Goal: Information Seeking & Learning: Learn about a topic

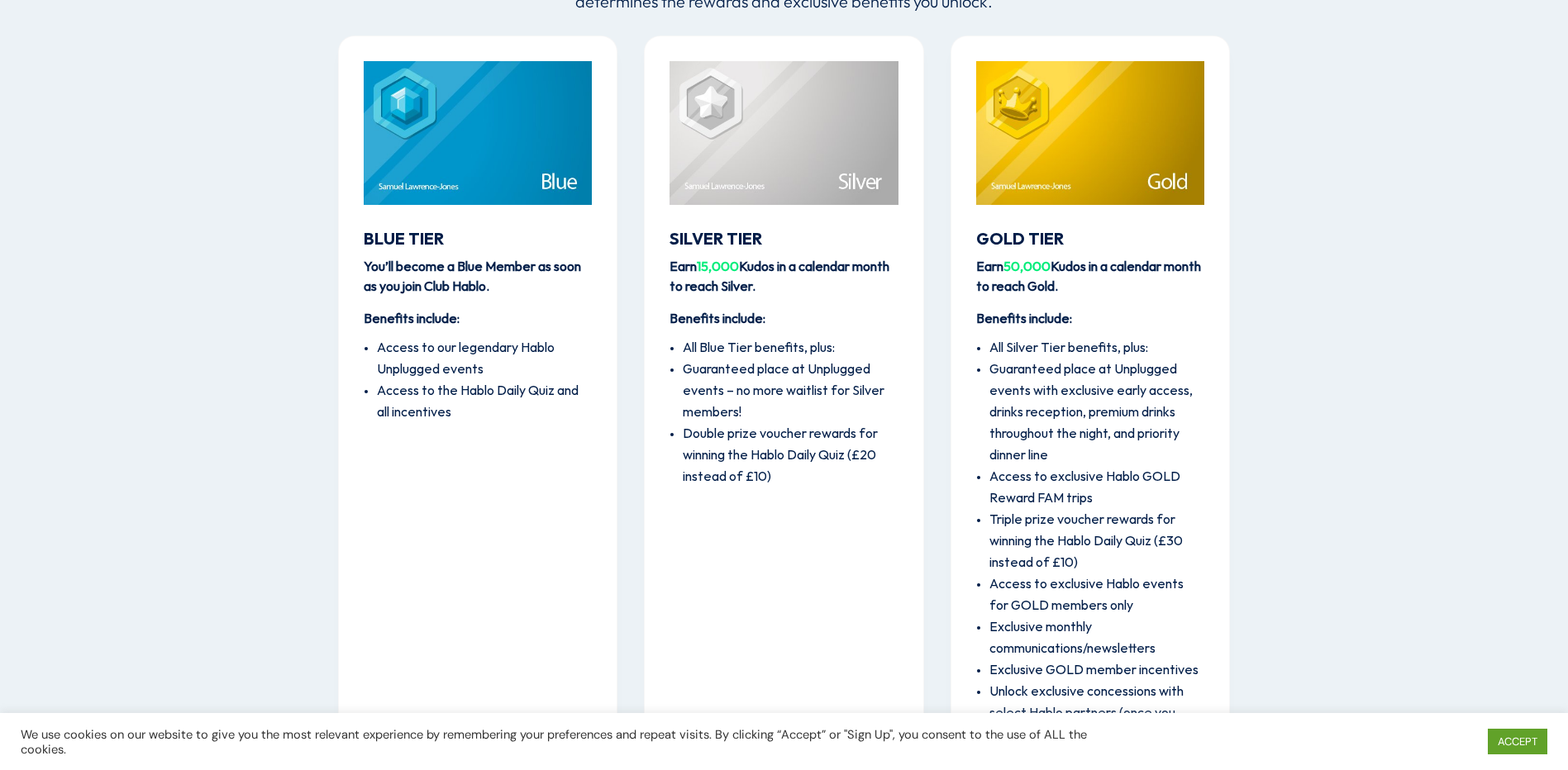
scroll to position [2048, 0]
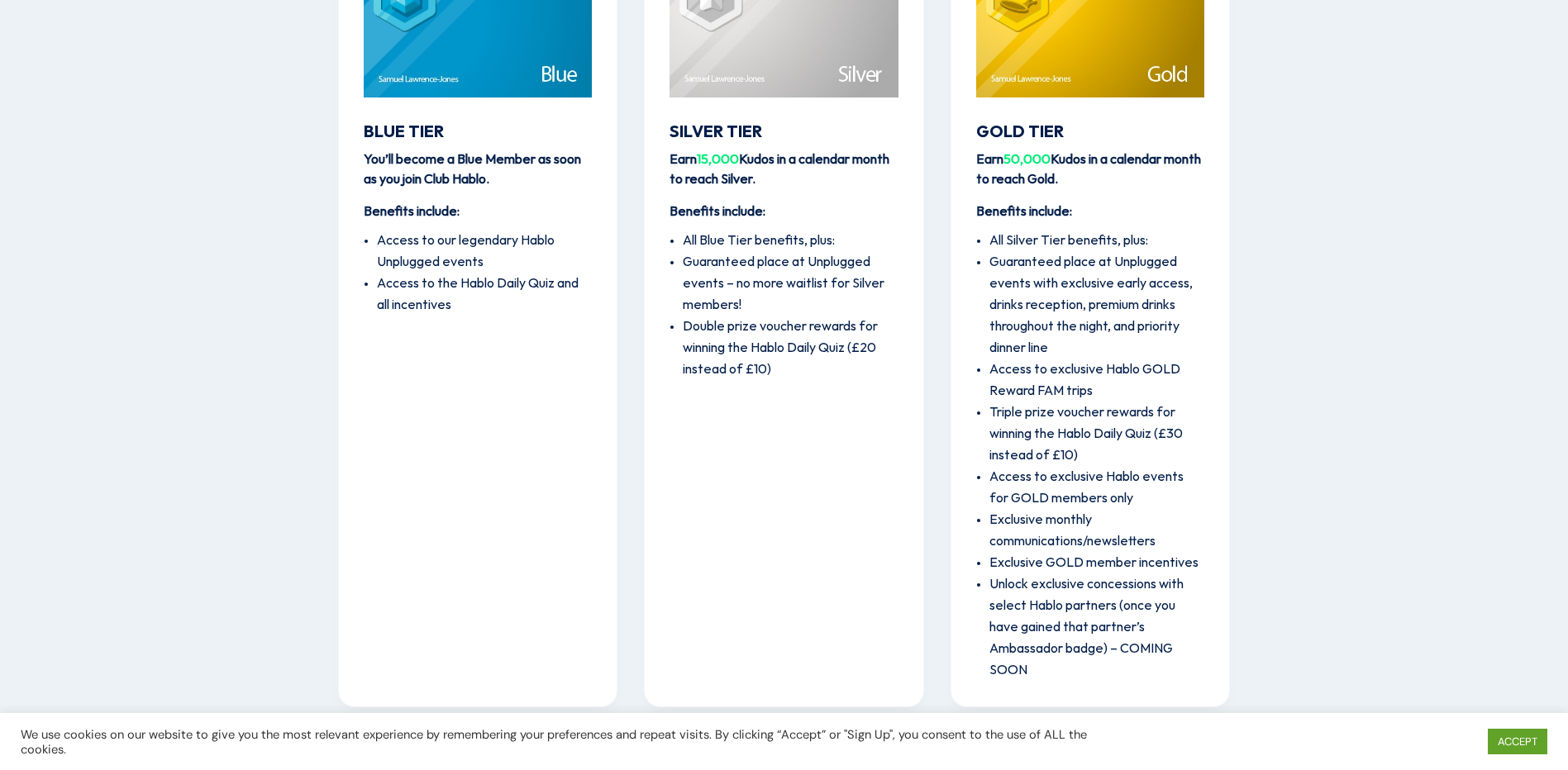
scroll to position [2214, 0]
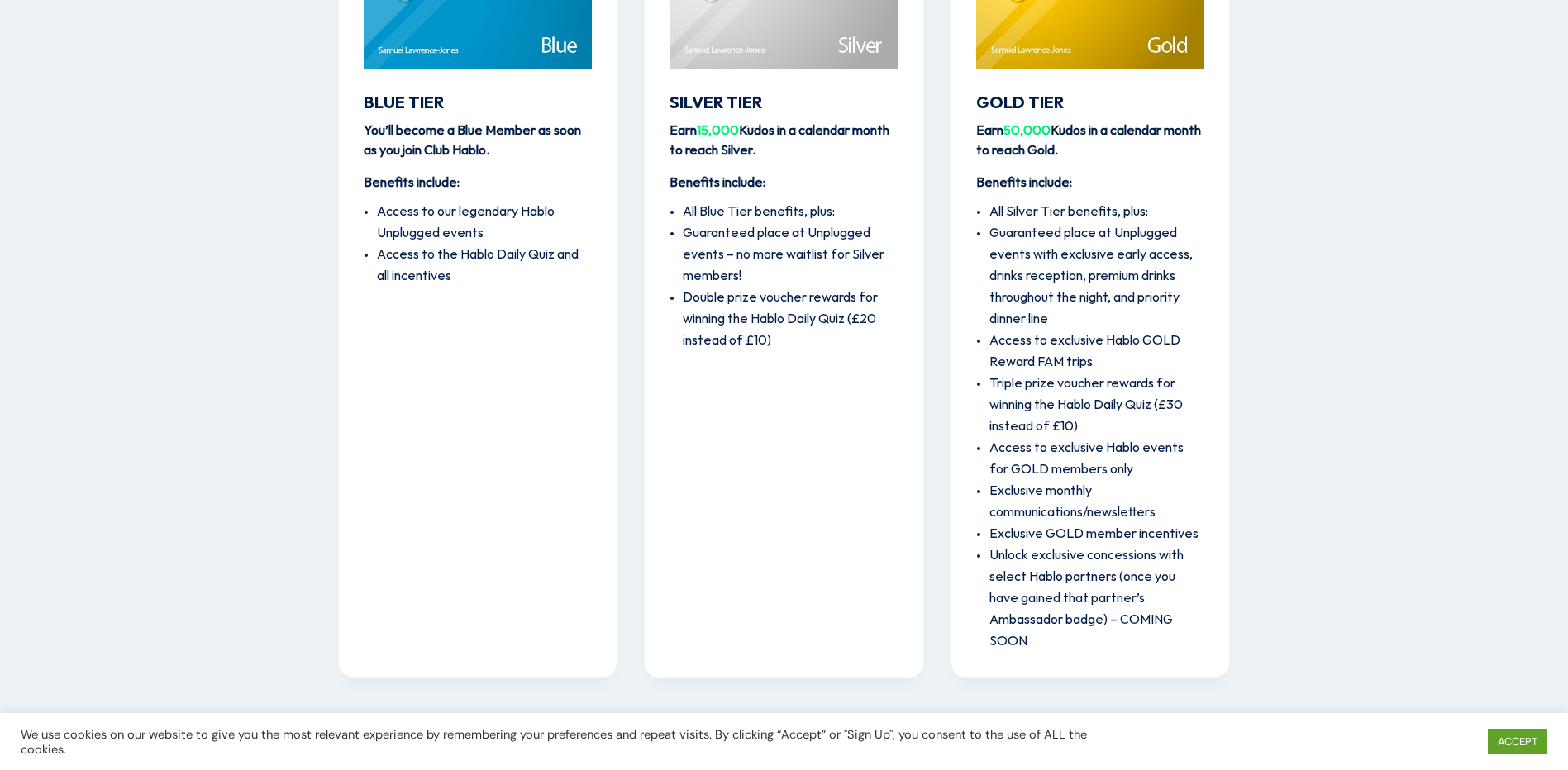
click at [1113, 354] on li "Access to exclusive Hablo GOLD Reward FAM trips" at bounding box center [1097, 352] width 215 height 43
drag, startPoint x: 1112, startPoint y: 357, endPoint x: 986, endPoint y: 339, distance: 127.3
click at [986, 339] on ul "All Silver Tier benefits, plus: Guaranteed place at Unplugged events with exclu…" at bounding box center [1090, 422] width 228 height 459
drag, startPoint x: 986, startPoint y: 339, endPoint x: 1106, endPoint y: 357, distance: 121.3
click at [1101, 355] on li "Access to exclusive Hablo GOLD Reward FAM trips" at bounding box center [1097, 352] width 215 height 43
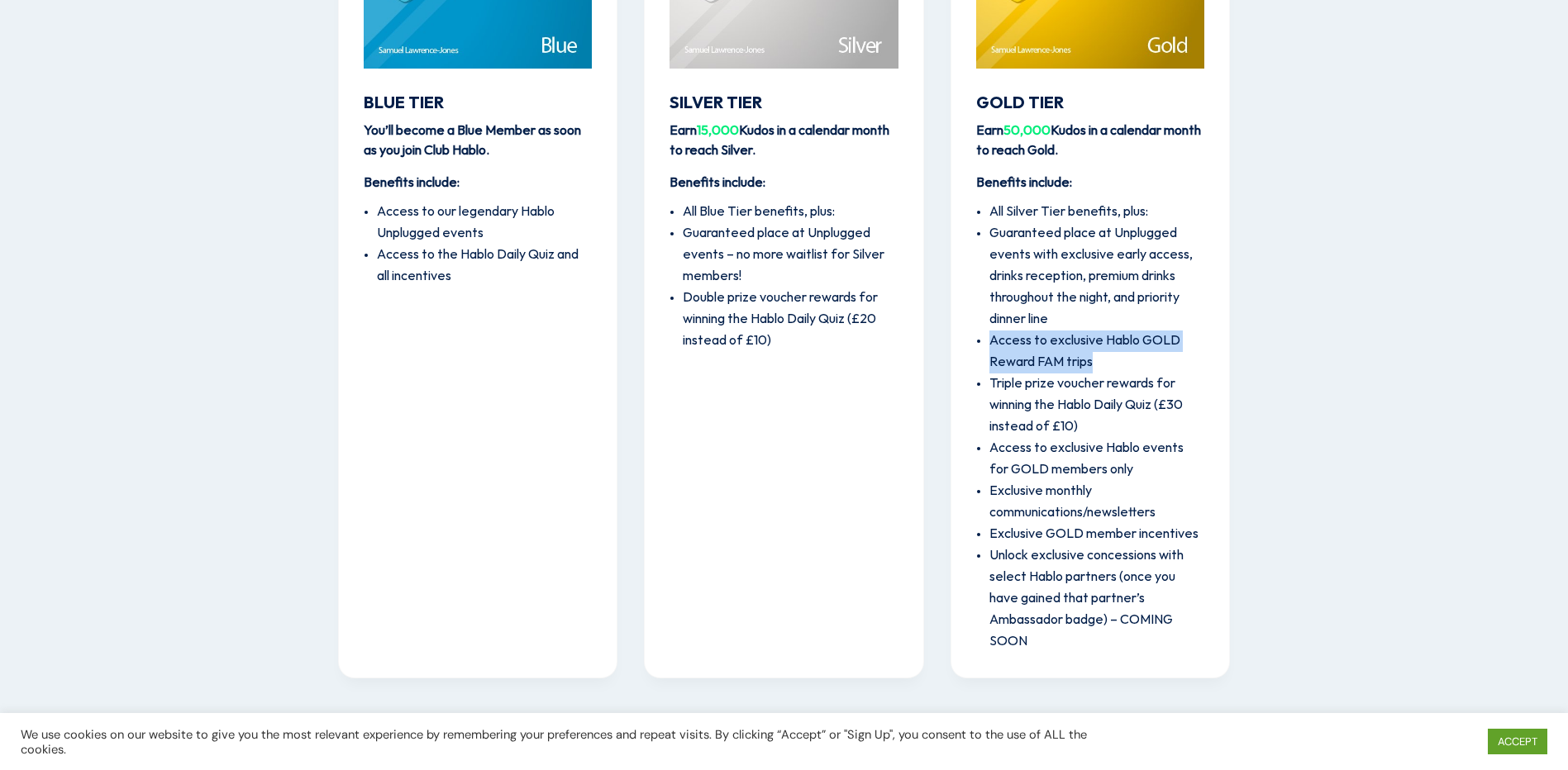
click at [1115, 372] on li "Access to exclusive Hablo GOLD Reward FAM trips" at bounding box center [1097, 352] width 215 height 43
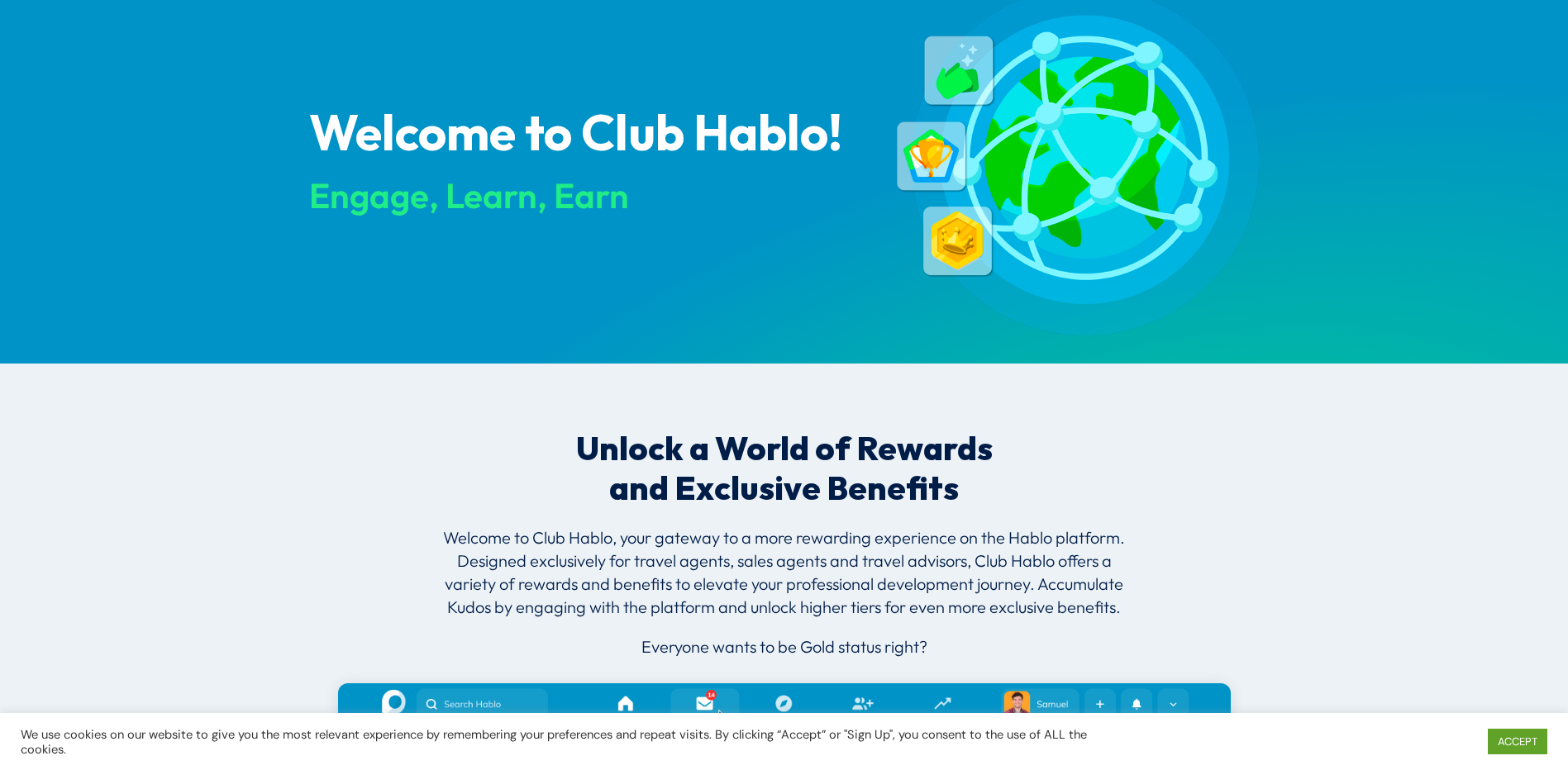
scroll to position [0, 0]
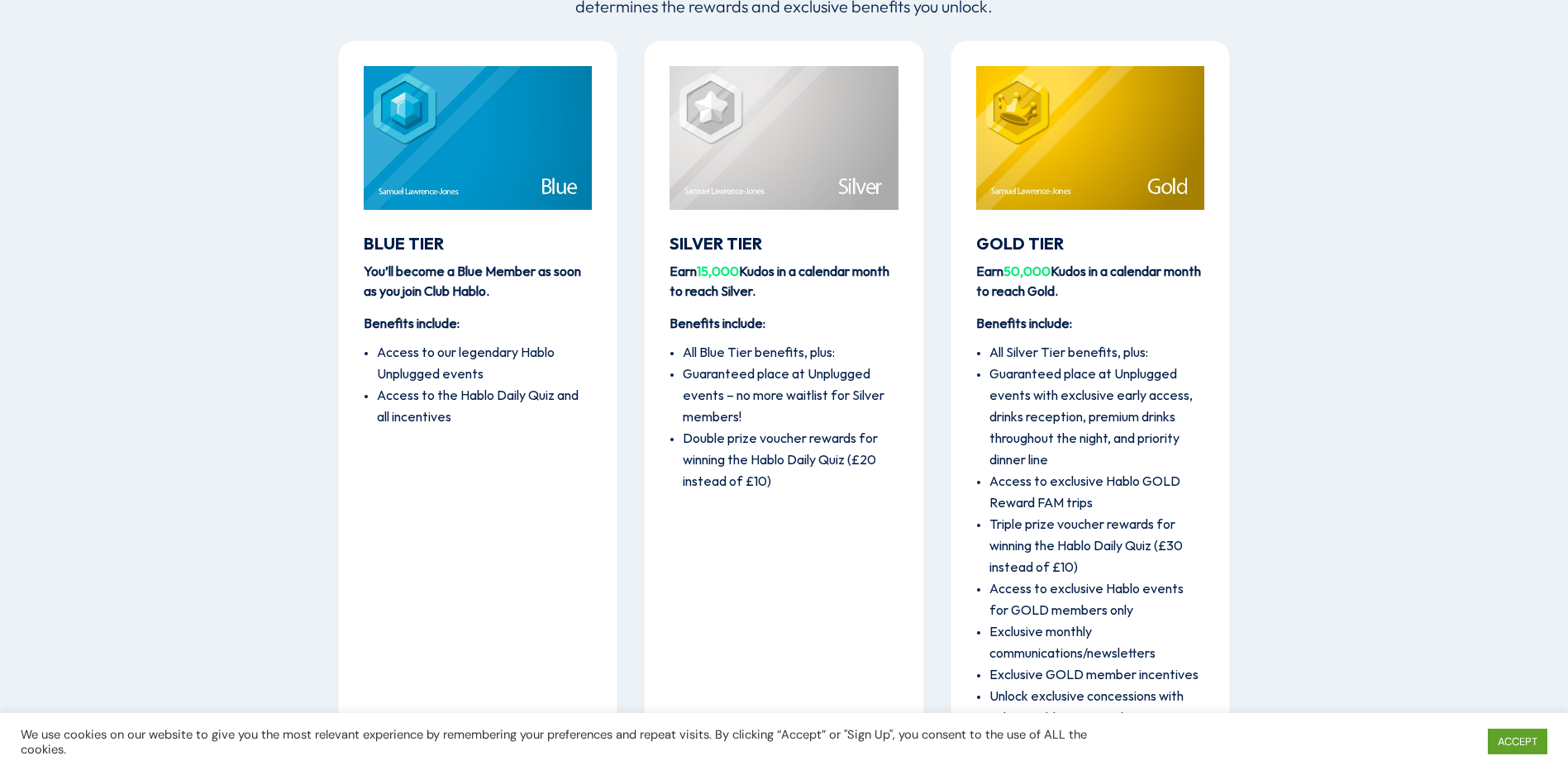
scroll to position [2084, 0]
